Goal: Use online tool/utility: Utilize a website feature to perform a specific function

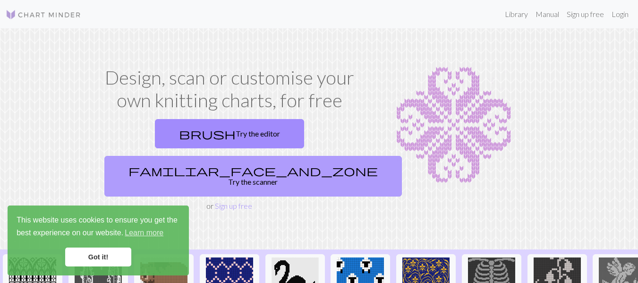
click at [320, 156] on link "familiar_face_and_zone Try the scanner" at bounding box center [253, 176] width 298 height 41
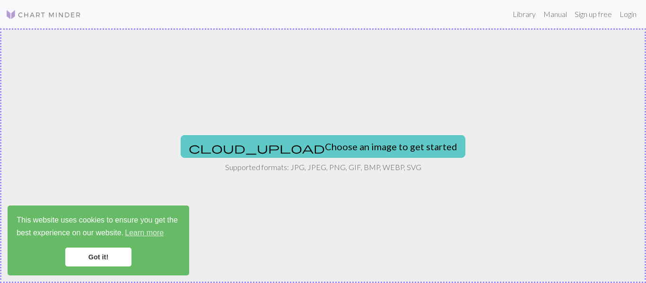
click at [321, 150] on button "cloud_upload Choose an image to get started" at bounding box center [323, 146] width 284 height 23
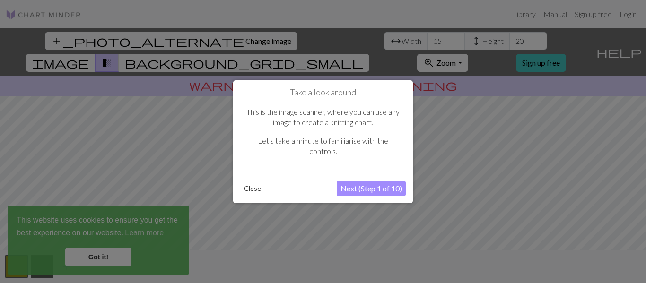
click at [369, 190] on button "Next (Step 1 of 10)" at bounding box center [370, 188] width 69 height 15
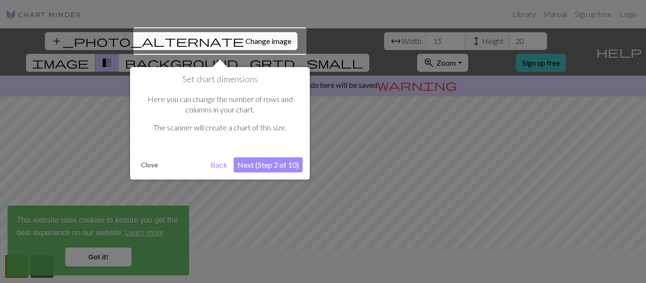
click at [271, 163] on button "Next (Step 2 of 10)" at bounding box center [267, 164] width 69 height 15
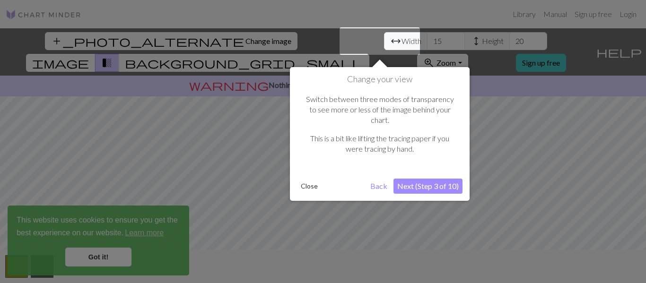
click at [381, 179] on button "Back" at bounding box center [378, 186] width 25 height 15
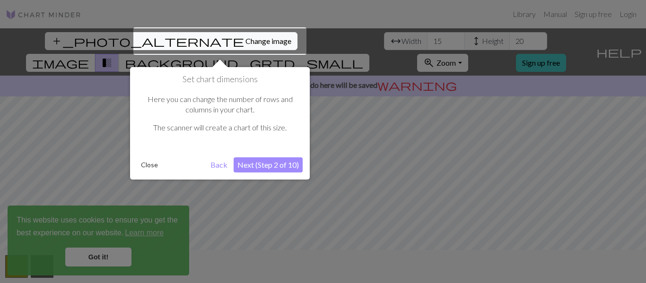
click at [220, 165] on button "Back" at bounding box center [219, 164] width 25 height 15
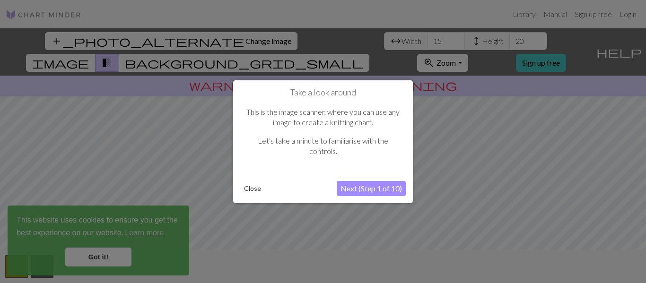
click at [356, 189] on button "Next (Step 1 of 10)" at bounding box center [370, 188] width 69 height 15
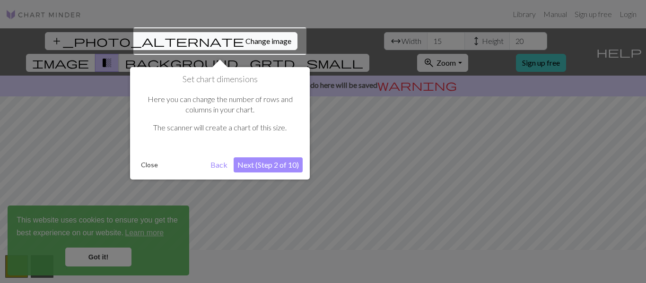
click at [284, 164] on button "Next (Step 2 of 10)" at bounding box center [267, 164] width 69 height 15
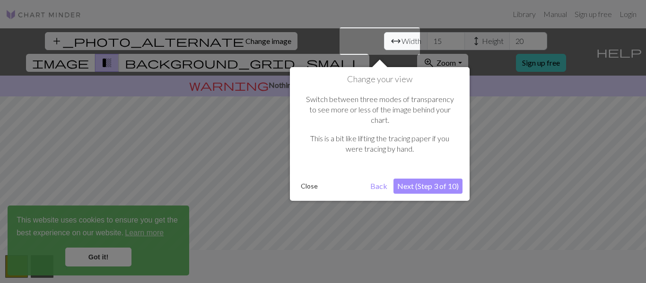
click at [427, 179] on button "Next (Step 3 of 10)" at bounding box center [427, 186] width 69 height 15
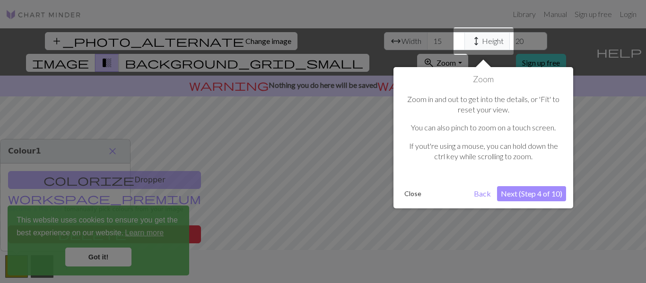
click at [534, 192] on button "Next (Step 4 of 10)" at bounding box center [531, 193] width 69 height 15
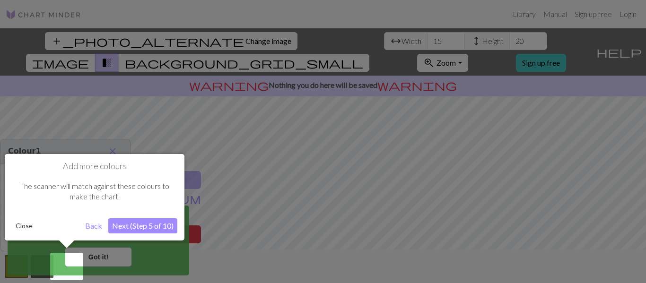
click at [138, 221] on button "Next (Step 5 of 10)" at bounding box center [142, 225] width 69 height 15
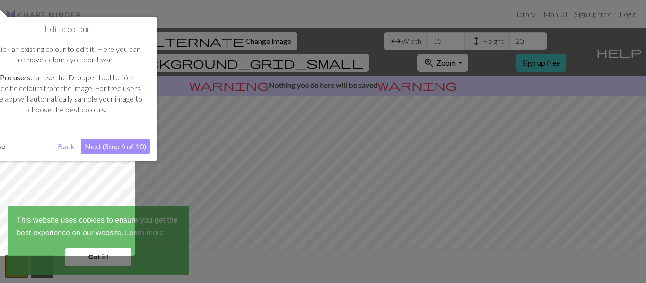
click at [118, 147] on button "Next (Step 6 of 10)" at bounding box center [115, 146] width 69 height 15
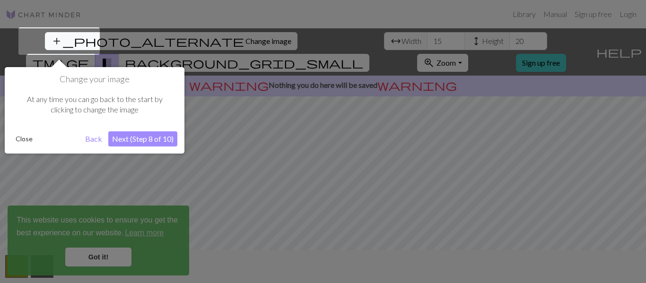
click at [128, 135] on button "Next (Step 8 of 10)" at bounding box center [142, 138] width 69 height 15
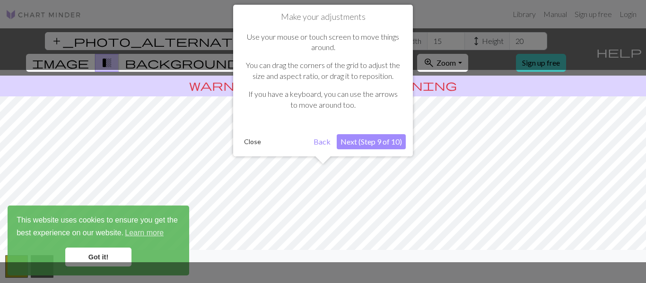
click at [390, 141] on button "Next (Step 9 of 10)" at bounding box center [370, 141] width 69 height 15
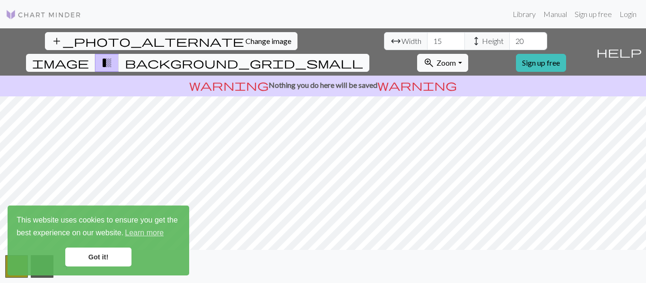
click at [363, 56] on span "background_grid_small" at bounding box center [244, 62] width 238 height 13
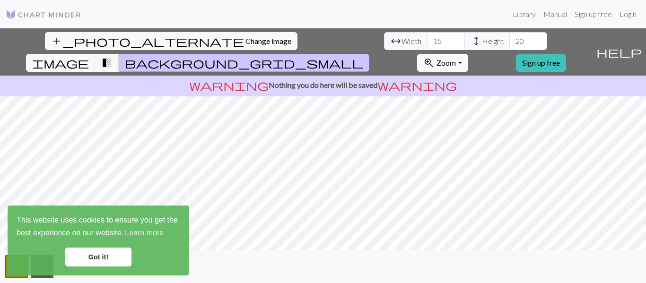
click at [84, 262] on link "Got it!" at bounding box center [98, 257] width 66 height 19
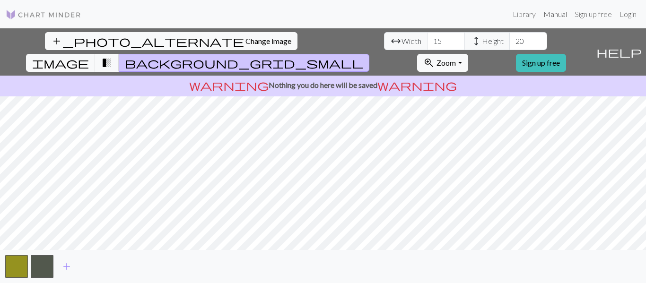
click at [553, 14] on link "Manual" at bounding box center [554, 14] width 31 height 19
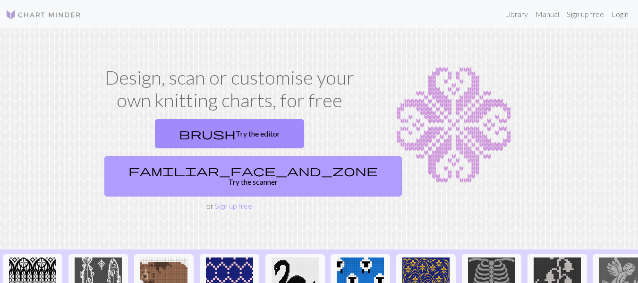
click at [273, 156] on link "familiar_face_and_zone Try the scanner" at bounding box center [253, 176] width 298 height 41
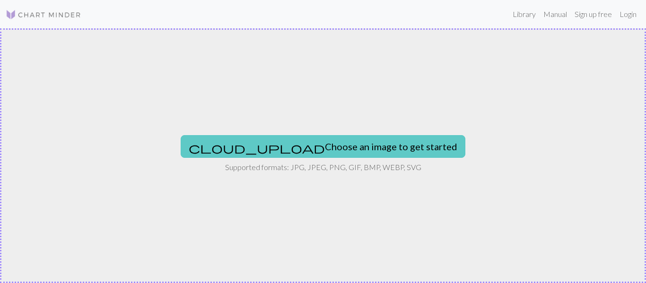
click at [299, 146] on button "cloud_upload Choose an image to get started" at bounding box center [323, 146] width 284 height 23
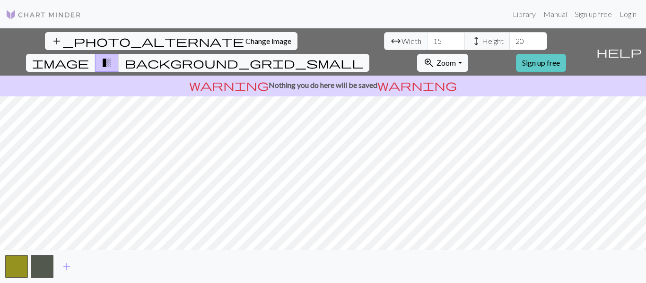
click at [566, 54] on link "Sign up free" at bounding box center [541, 63] width 50 height 18
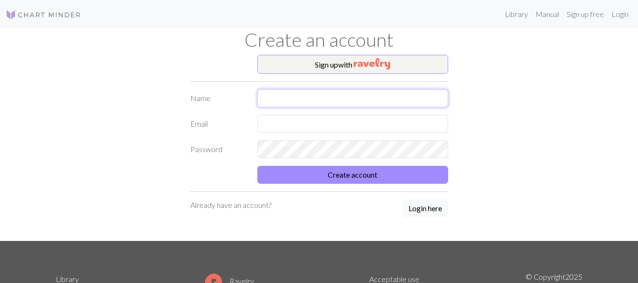
click at [358, 102] on input "text" at bounding box center [353, 98] width 191 height 18
type input "[PERSON_NAME]"
click at [342, 126] on input "text" at bounding box center [353, 124] width 191 height 18
type input "[EMAIL_ADDRESS][DOMAIN_NAME]"
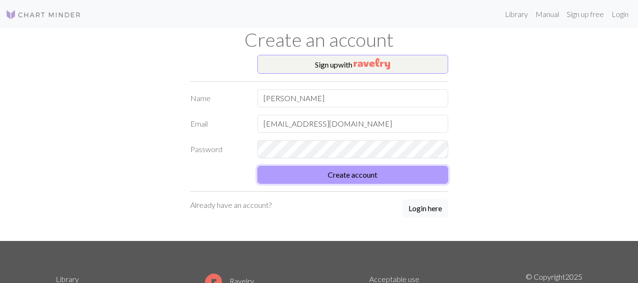
click at [386, 178] on button "Create account" at bounding box center [353, 175] width 191 height 18
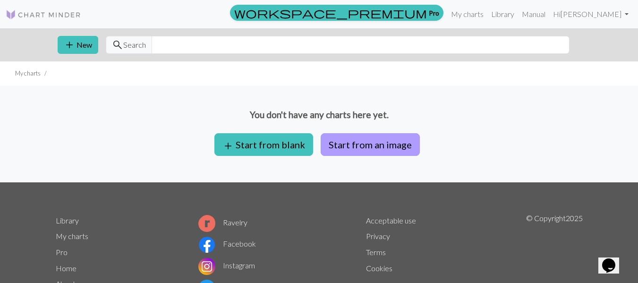
click at [359, 149] on button "Start from an image" at bounding box center [370, 144] width 99 height 23
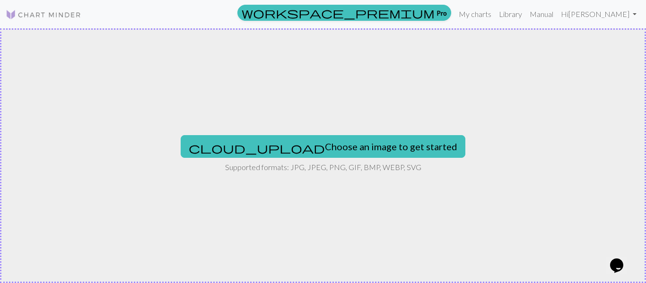
click at [359, 149] on button "cloud_upload Choose an image to get started" at bounding box center [323, 146] width 284 height 23
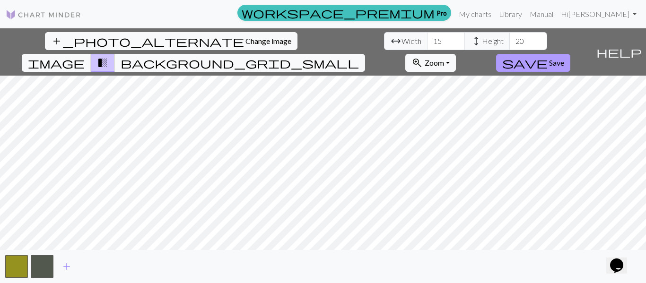
click at [564, 58] on span "Save" at bounding box center [556, 62] width 15 height 9
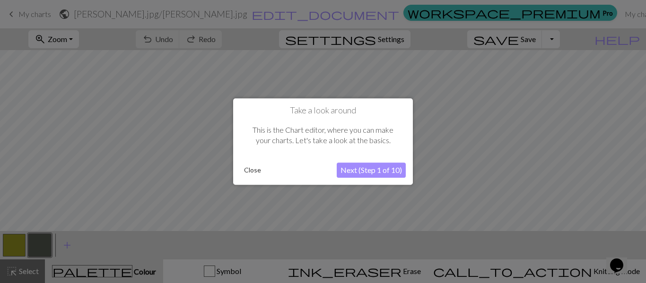
click at [252, 170] on button "Close" at bounding box center [252, 170] width 25 height 14
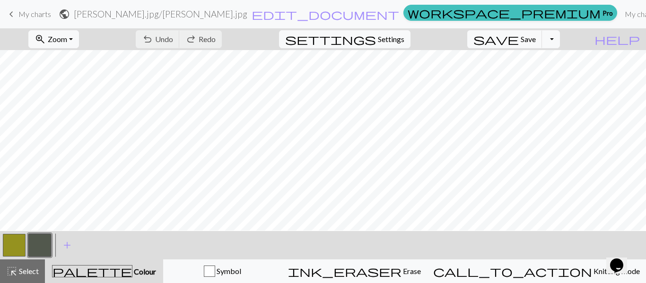
scroll to position [15, 0]
click at [79, 36] on button "zoom_in Zoom Zoom" at bounding box center [53, 39] width 51 height 18
click at [79, 60] on button "Fit all" at bounding box center [66, 59] width 75 height 15
click at [404, 41] on span "Settings" at bounding box center [391, 39] width 26 height 11
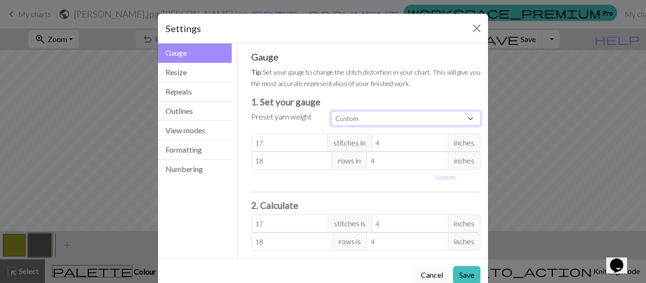
click at [429, 118] on select "Custom Square Lace Light Fingering Fingering Sport Double knit Worsted Aran Bul…" at bounding box center [405, 118] width 149 height 15
select select "worsted"
click at [331, 111] on select "Custom Square Lace Light Fingering Fingering Sport Double knit Worsted Aran Bul…" at bounding box center [405, 118] width 149 height 15
type input "20"
type input "26"
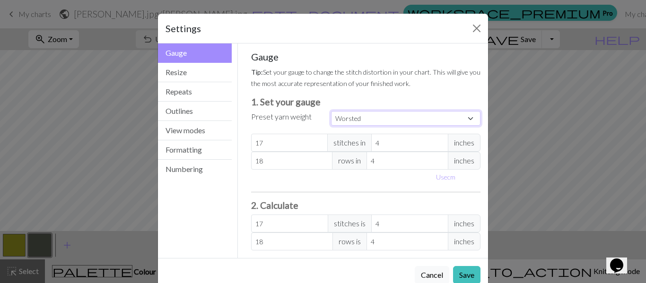
type input "20"
type input "26"
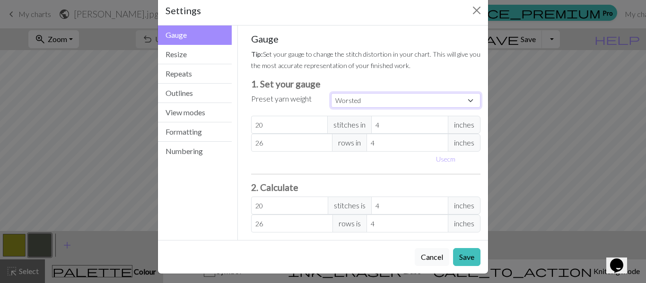
scroll to position [22, 0]
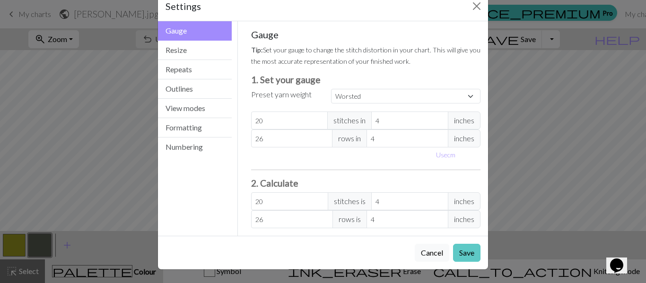
click at [465, 253] on button "Save" at bounding box center [466, 253] width 27 height 18
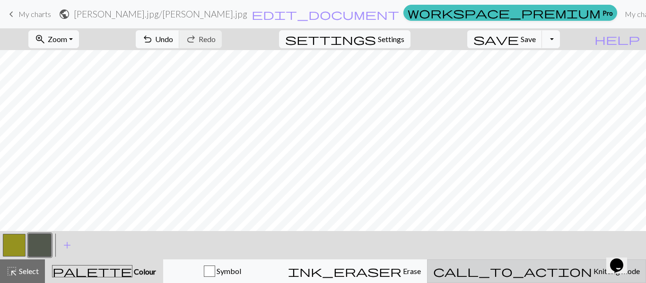
click at [592, 273] on span "Knitting mode" at bounding box center [616, 271] width 48 height 9
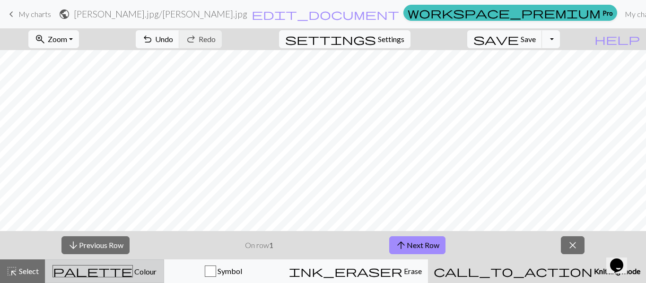
click at [107, 273] on span "palette" at bounding box center [92, 271] width 79 height 13
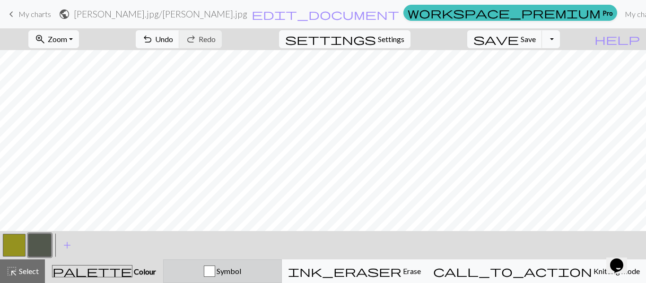
click at [241, 270] on span "Symbol" at bounding box center [228, 271] width 26 height 9
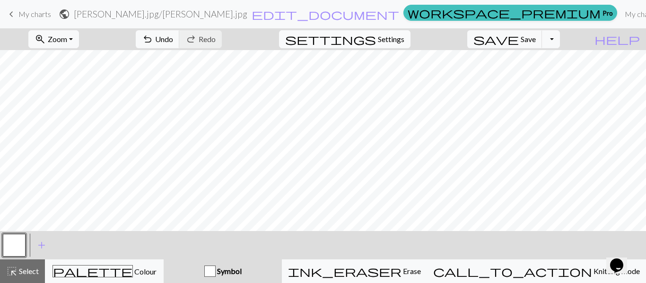
click at [396, 39] on span "Settings" at bounding box center [391, 39] width 26 height 11
select select "worsted"
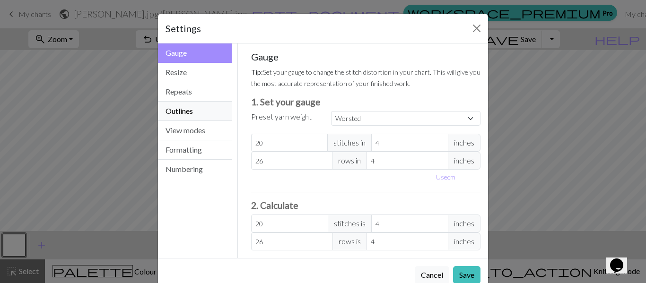
click at [162, 114] on button "Outlines" at bounding box center [195, 111] width 74 height 19
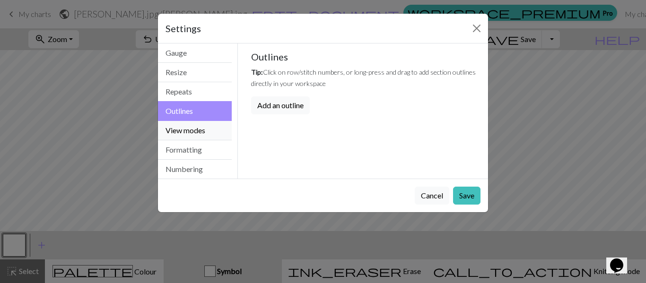
click at [201, 134] on button "View modes" at bounding box center [195, 130] width 74 height 19
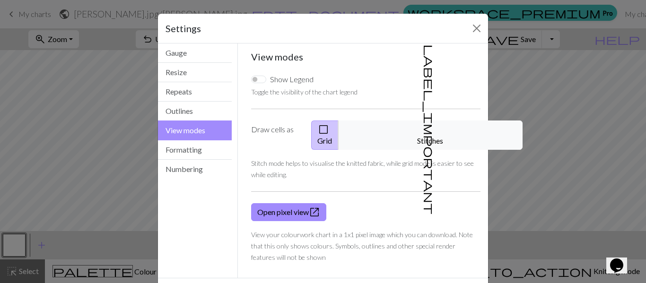
scroll to position [31, 0]
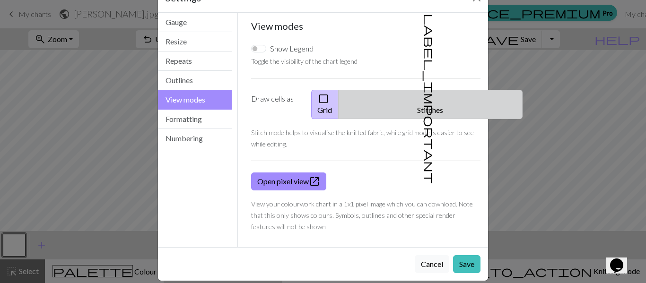
click at [430, 100] on button "label_important Stitches" at bounding box center [430, 104] width 184 height 29
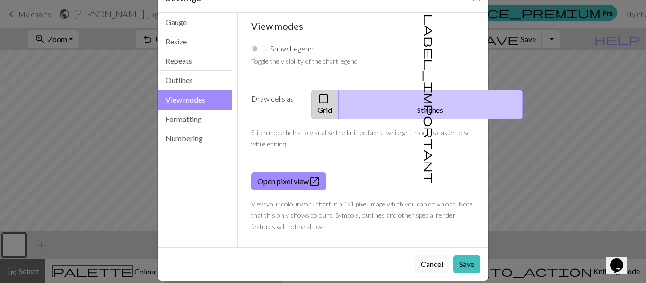
click at [338, 99] on button "check_box_outline_blank Grid" at bounding box center [324, 104] width 27 height 29
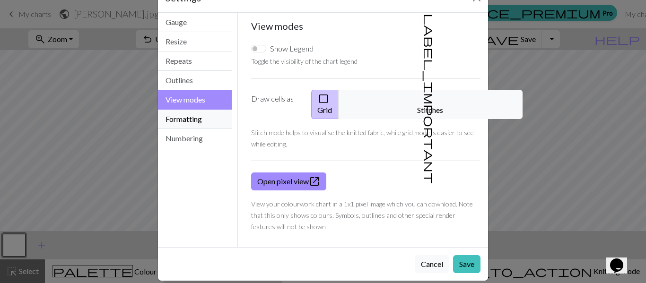
click at [202, 120] on button "Formatting" at bounding box center [195, 119] width 74 height 19
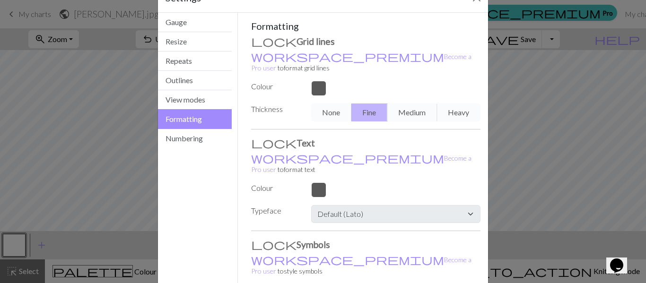
click at [413, 103] on div "None Fine Medium Heavy" at bounding box center [395, 112] width 181 height 18
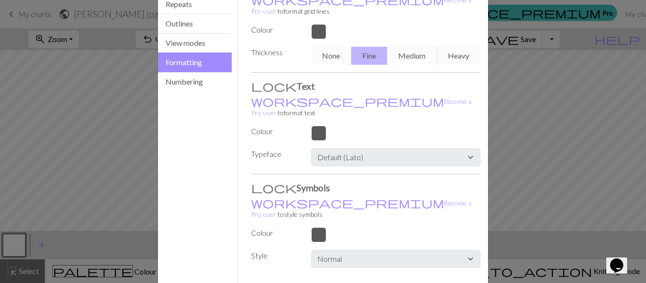
scroll to position [101, 0]
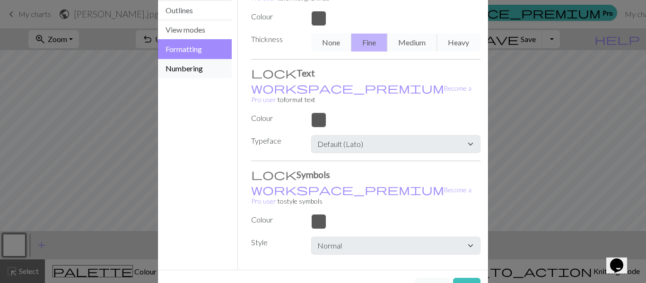
click at [176, 71] on button "Numbering" at bounding box center [195, 68] width 74 height 19
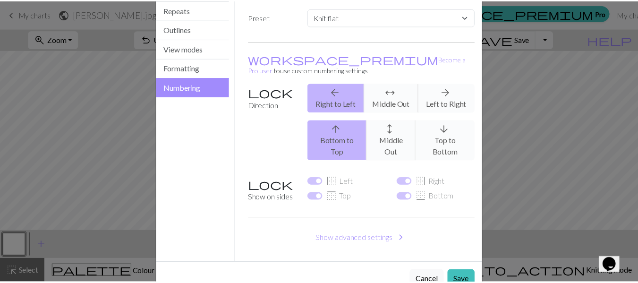
scroll to position [86, 0]
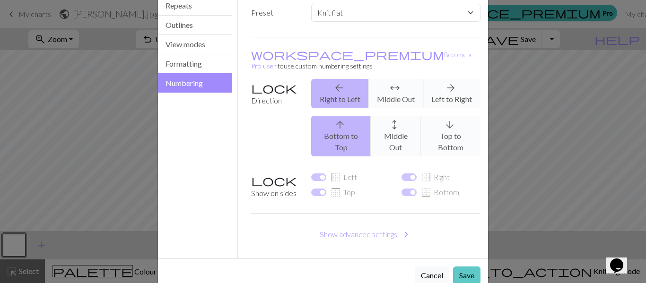
click at [465, 267] on button "Save" at bounding box center [466, 276] width 27 height 18
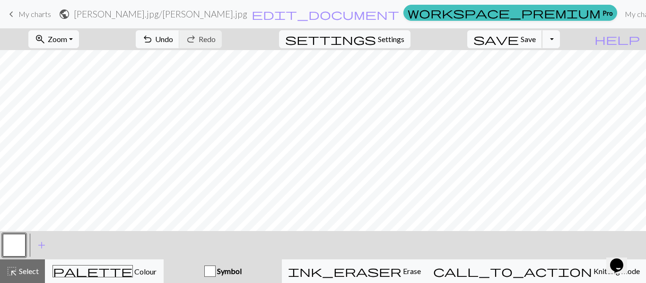
click at [535, 40] on span "Save" at bounding box center [527, 38] width 15 height 9
click at [620, 10] on link "My charts" at bounding box center [640, 14] width 40 height 19
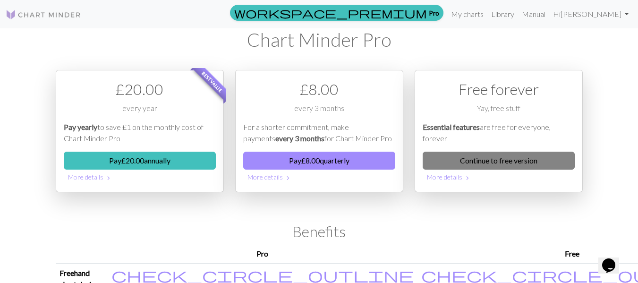
click at [524, 164] on link "Continue to free version" at bounding box center [499, 161] width 152 height 18
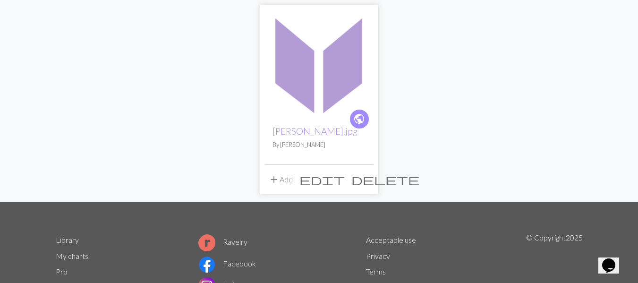
scroll to position [89, 0]
click at [310, 87] on img at bounding box center [319, 63] width 109 height 109
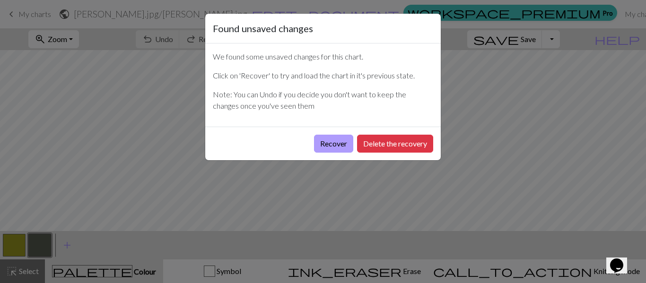
click at [325, 144] on button "Recover" at bounding box center [333, 144] width 39 height 18
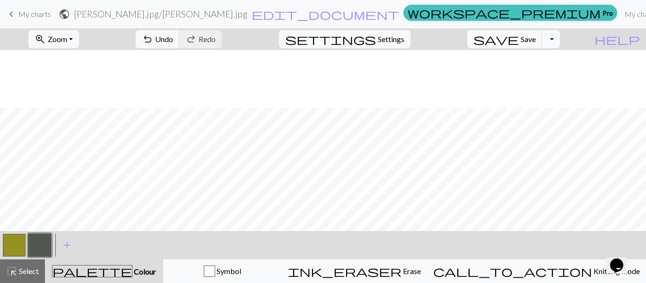
scroll to position [58, 0]
click at [559, 42] on button "Toggle Dropdown" at bounding box center [551, 39] width 18 height 18
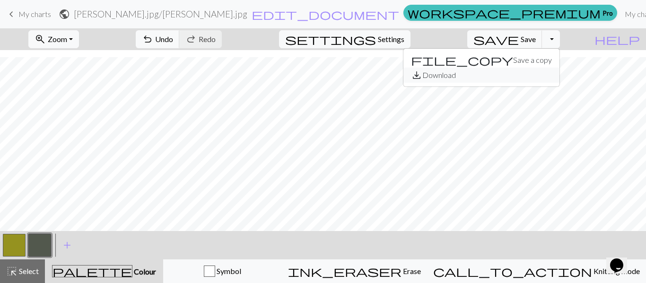
click at [549, 75] on button "save_alt Download" at bounding box center [481, 75] width 156 height 15
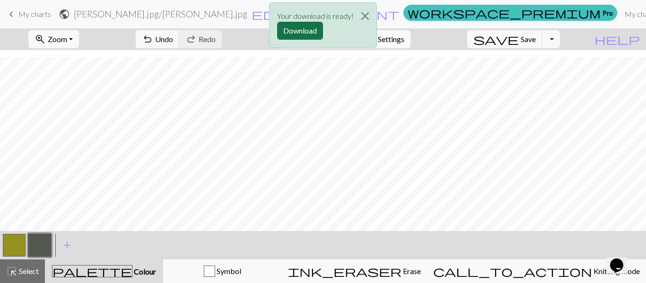
click at [300, 31] on button "Download" at bounding box center [300, 31] width 46 height 18
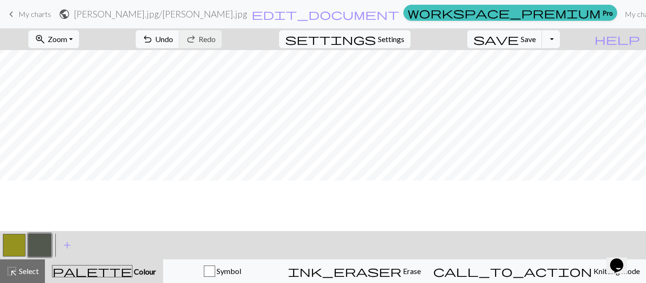
scroll to position [0, 0]
click at [79, 41] on button "zoom_in Zoom Zoom" at bounding box center [53, 39] width 51 height 18
click at [74, 115] on button "50%" at bounding box center [66, 113] width 75 height 15
